Goal: Find specific page/section: Find specific page/section

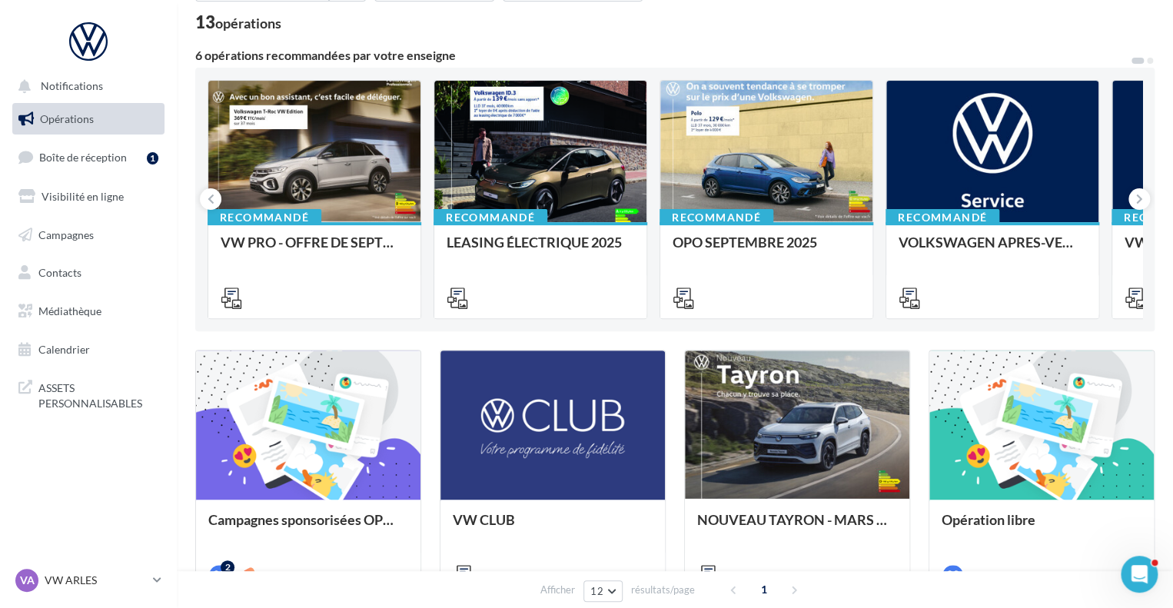
scroll to position [98, 0]
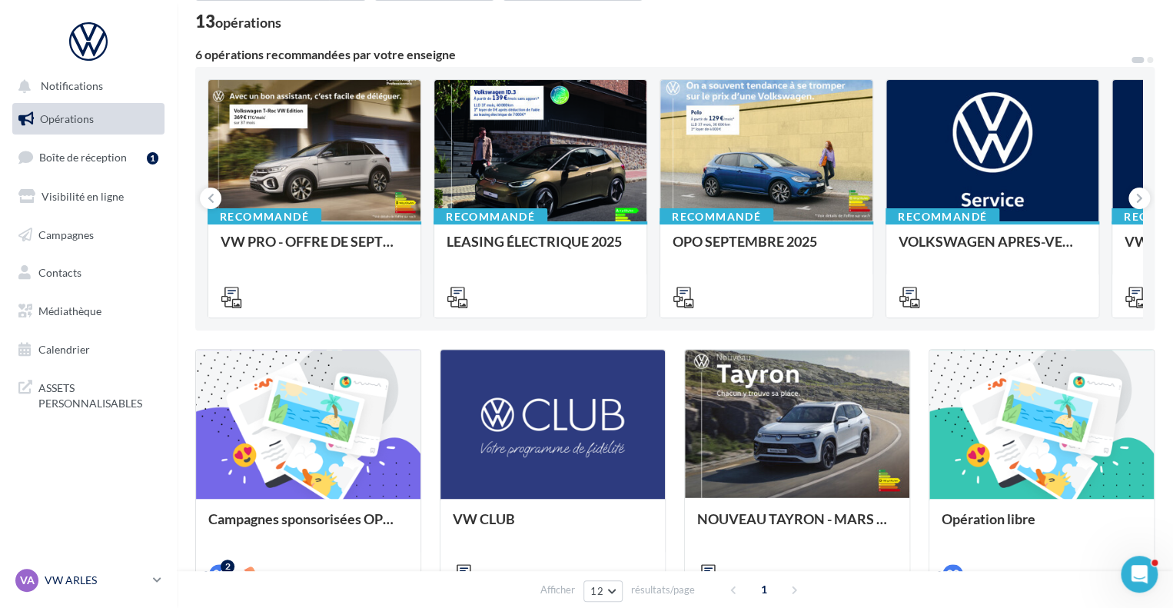
click at [161, 572] on link "VA VW ARLES vw-arl-pra" at bounding box center [88, 580] width 152 height 29
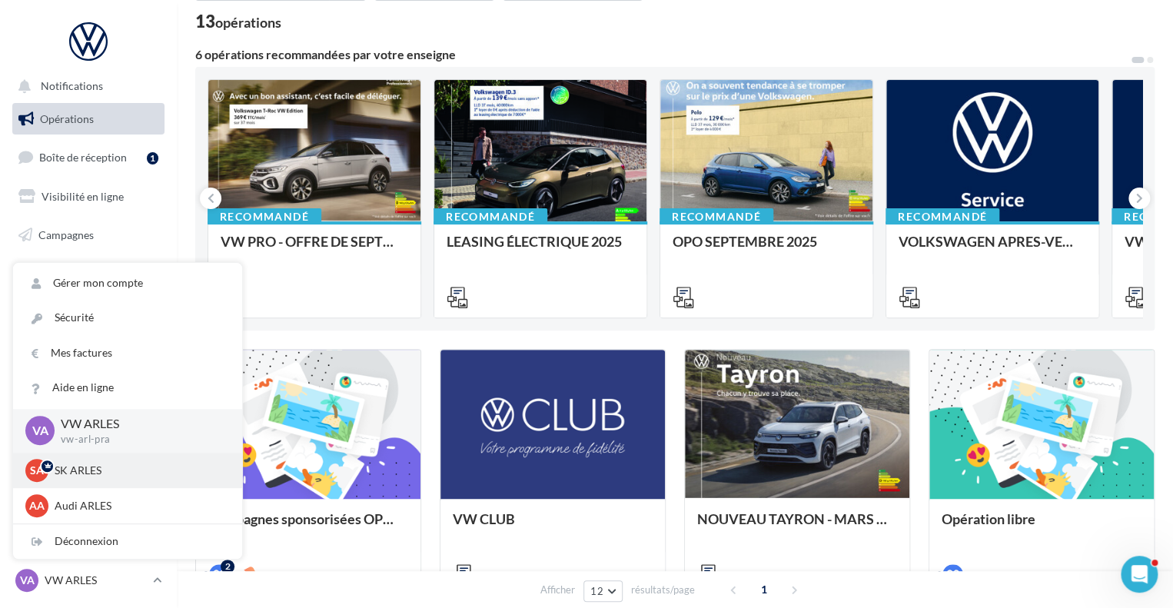
click at [118, 472] on p "SK ARLES" at bounding box center [139, 470] width 169 height 15
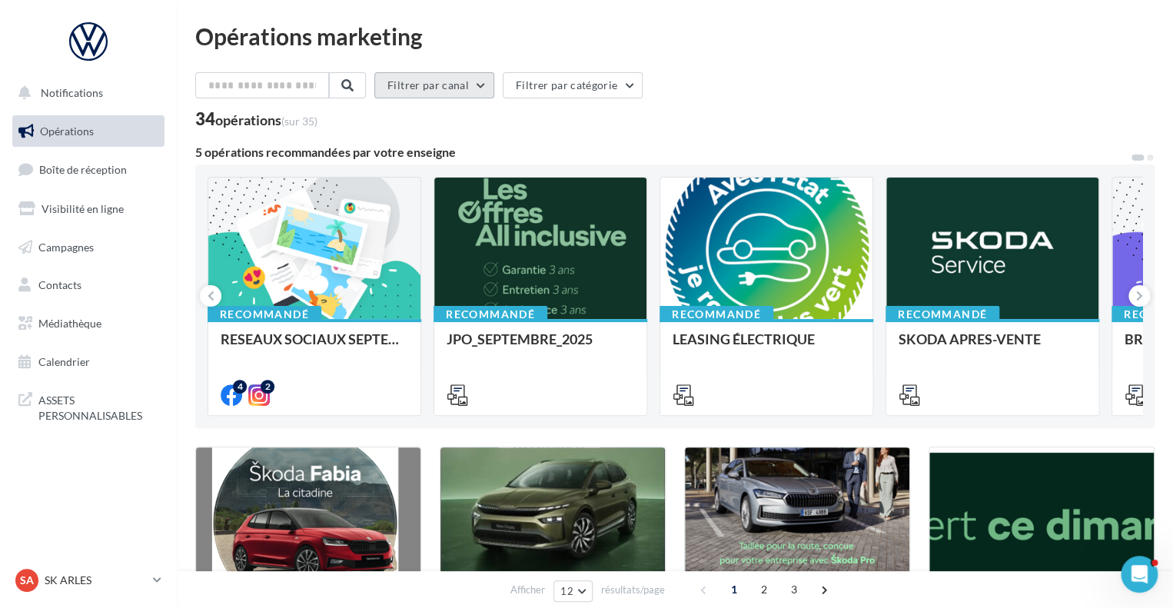
click at [476, 98] on button "Filtrer par canal" at bounding box center [434, 85] width 120 height 26
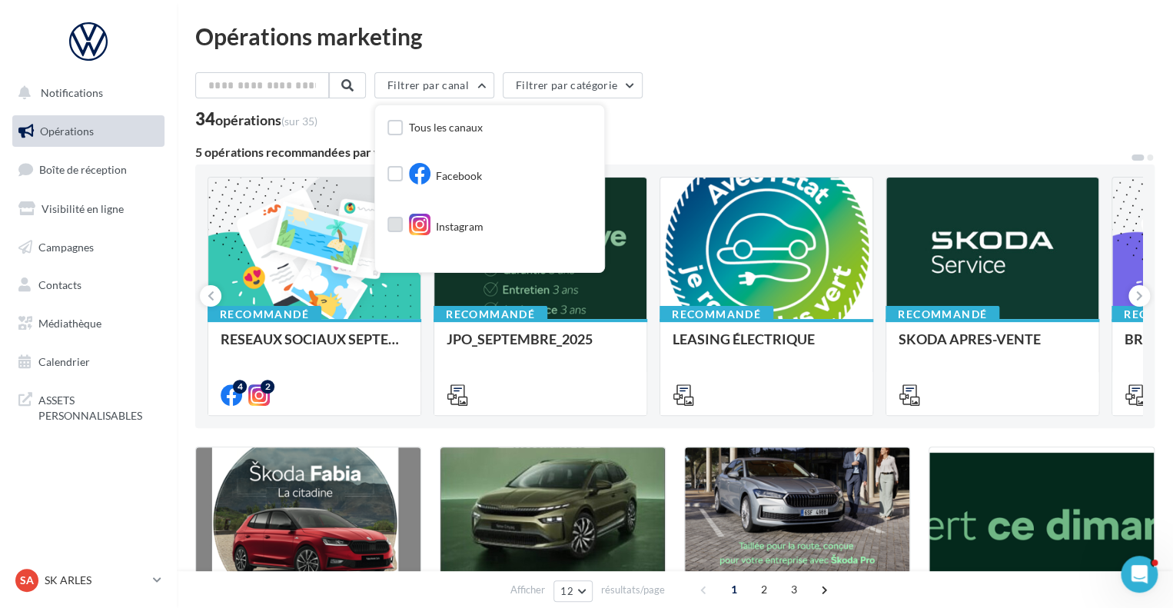
click at [441, 220] on div "Instagram" at bounding box center [446, 227] width 75 height 26
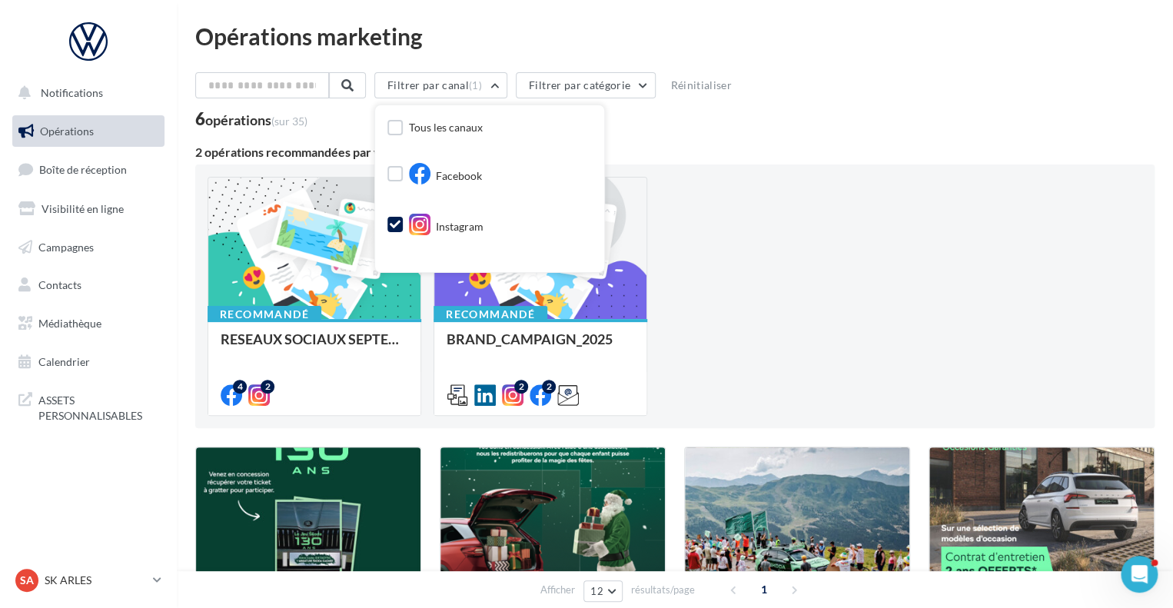
click at [735, 254] on div "Recommandé RESEAUX SOCIAUX SEPTEMBRE - POSTS NATIO 4 2 Recommandé BRAND_CAMPAIG…" at bounding box center [675, 296] width 935 height 239
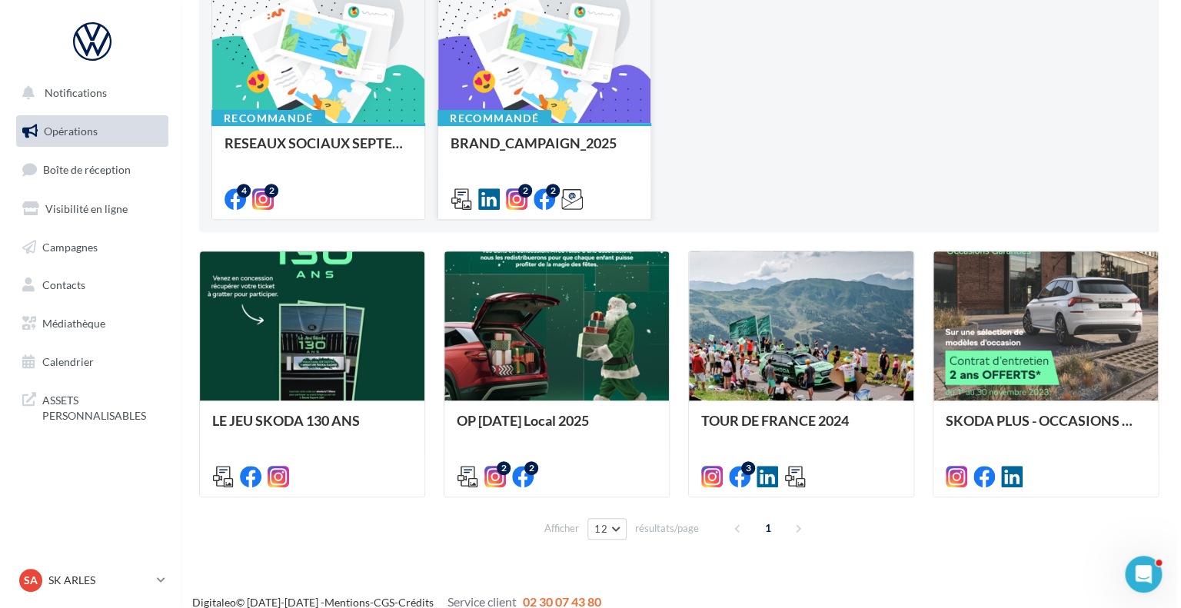
scroll to position [212, 0]
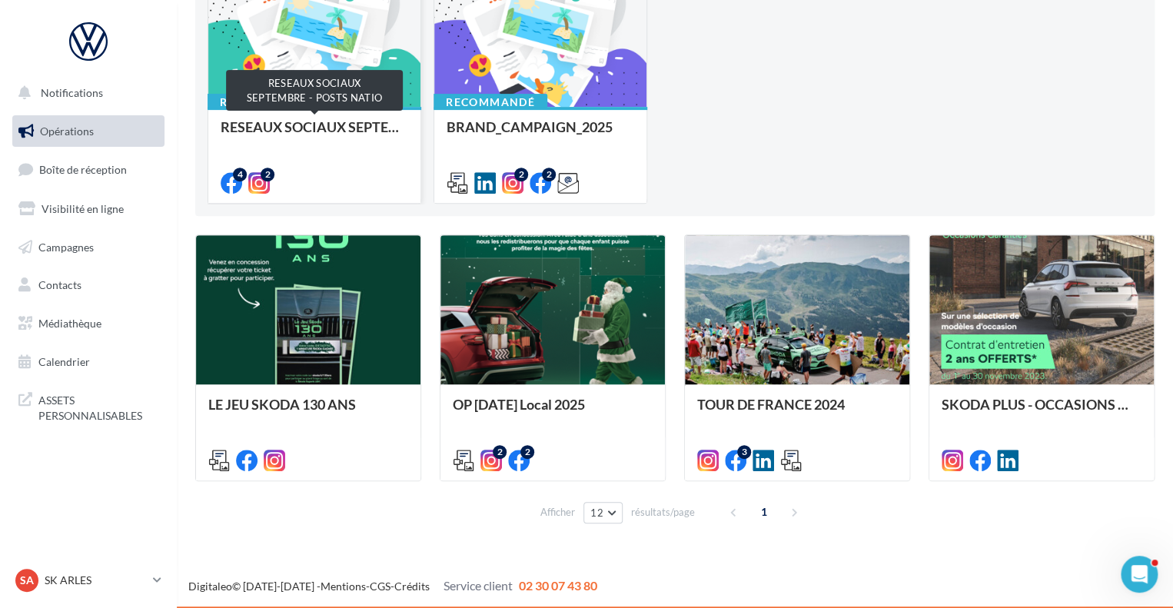
click at [360, 121] on div "RESEAUX SOCIAUX SEPTEMBRE - POSTS NATIO" at bounding box center [315, 134] width 188 height 31
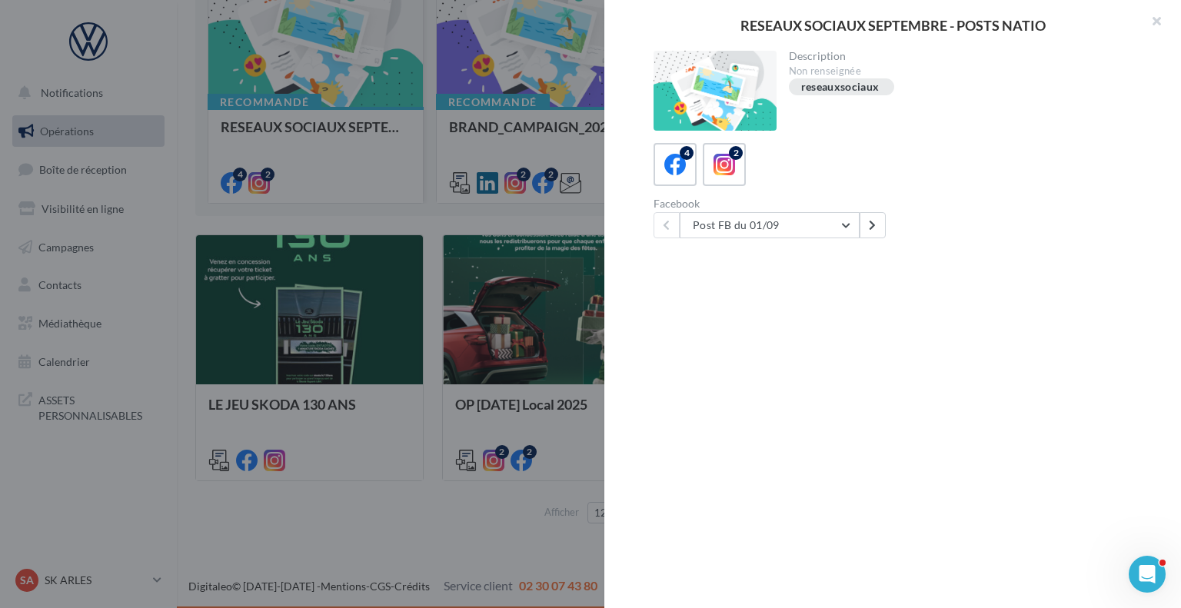
click at [360, 121] on div at bounding box center [590, 304] width 1181 height 608
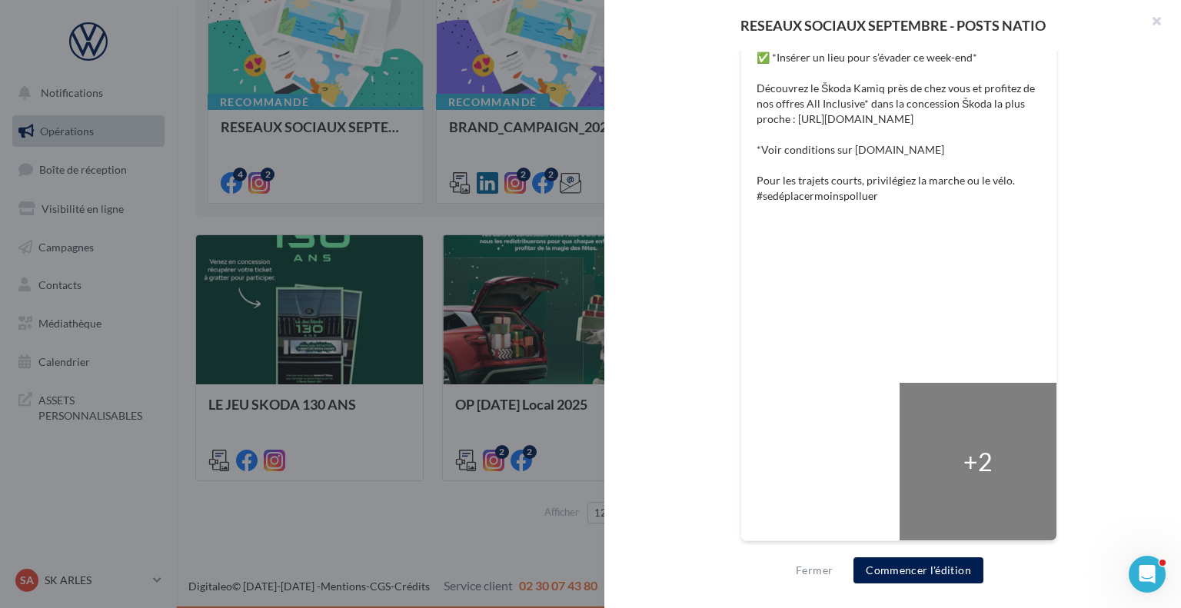
scroll to position [0, 0]
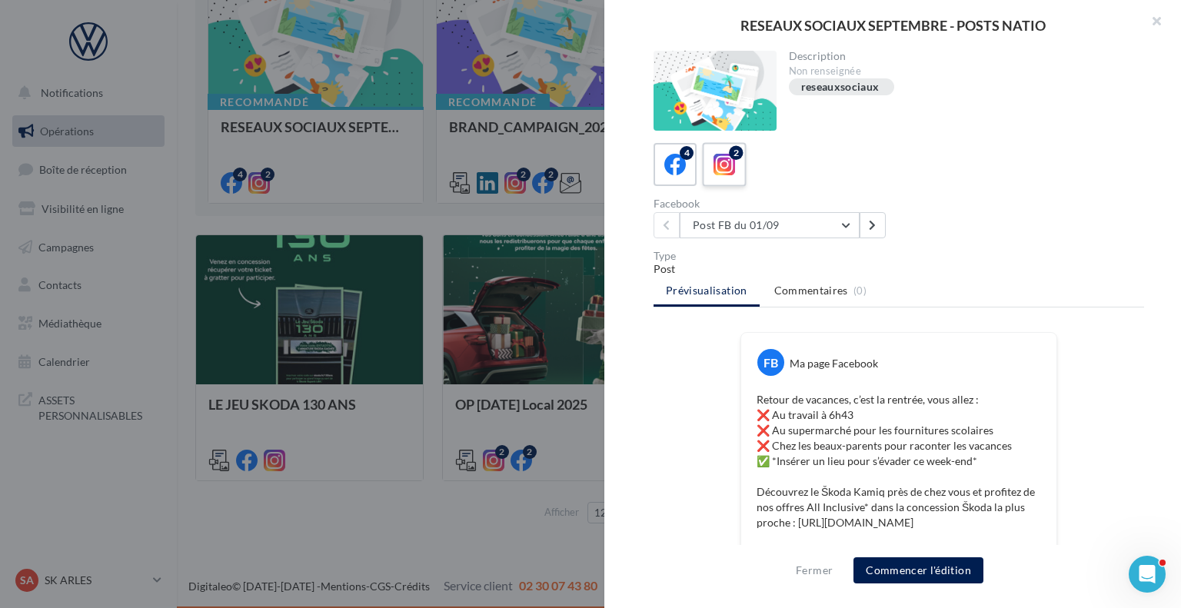
click at [733, 181] on label "2" at bounding box center [724, 164] width 44 height 44
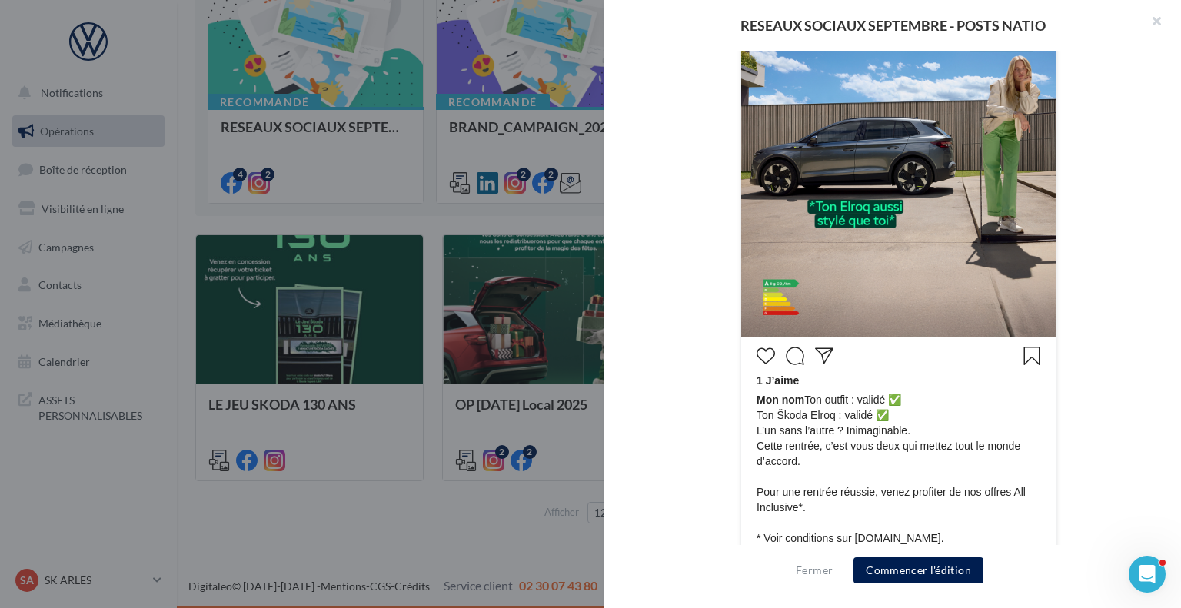
scroll to position [563, 0]
